Goal: Information Seeking & Learning: Find specific page/section

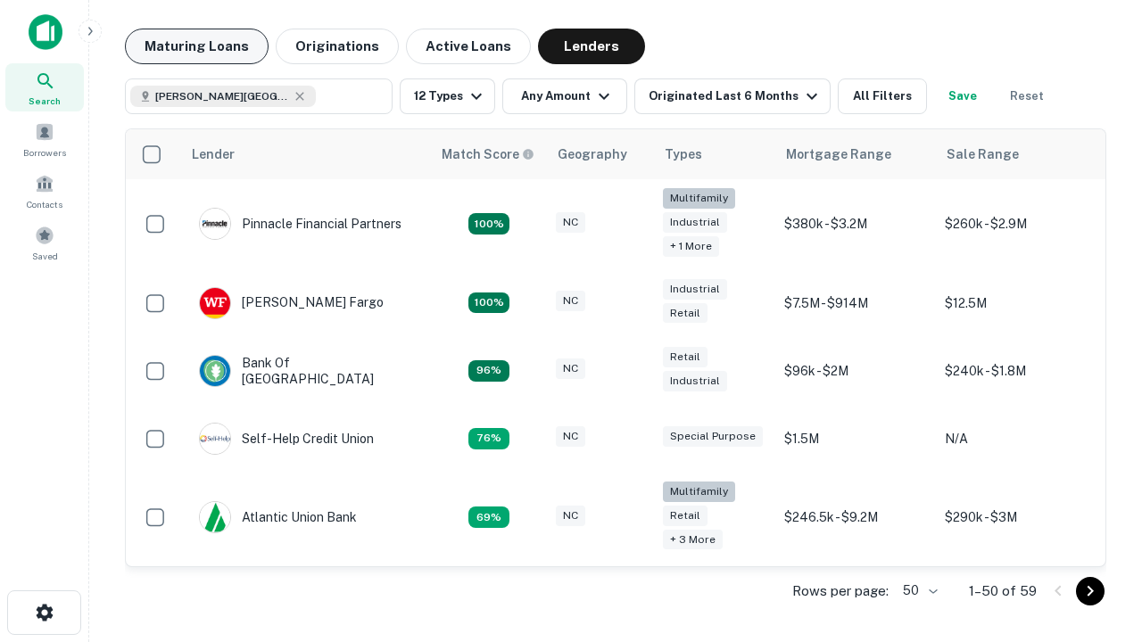
click at [196, 46] on button "Maturing Loans" at bounding box center [197, 47] width 144 height 36
